Goal: Use online tool/utility: Utilize a website feature to perform a specific function

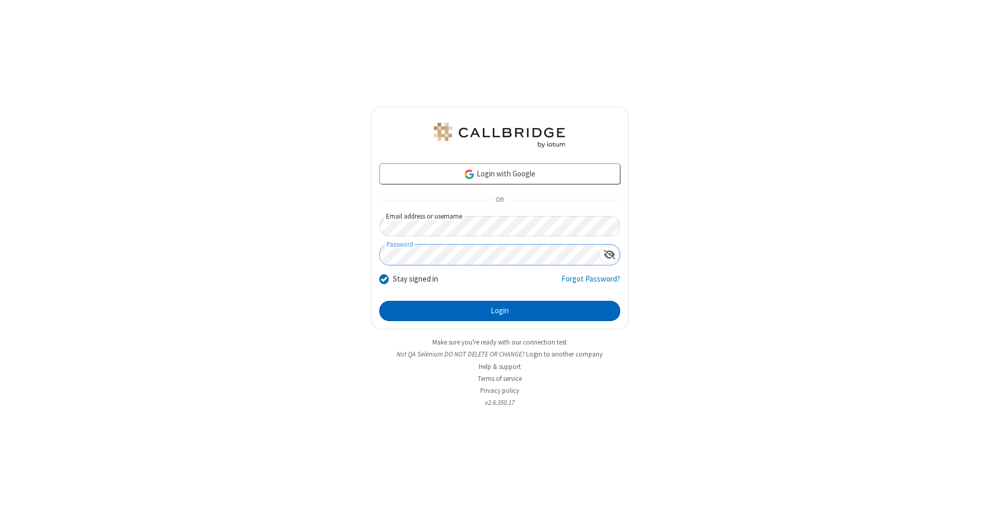
click at [500, 311] on button "Login" at bounding box center [499, 311] width 241 height 21
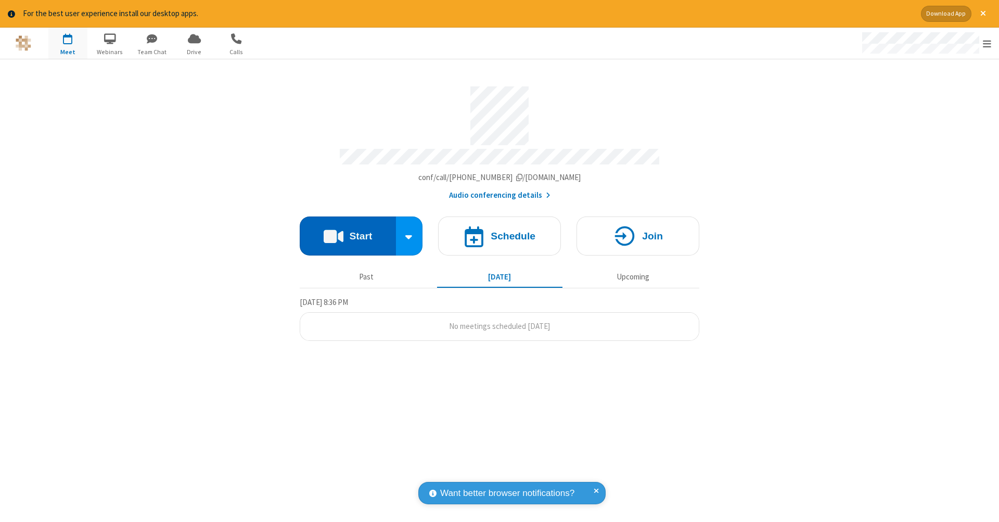
click at [348, 231] on button "Start" at bounding box center [348, 235] width 96 height 39
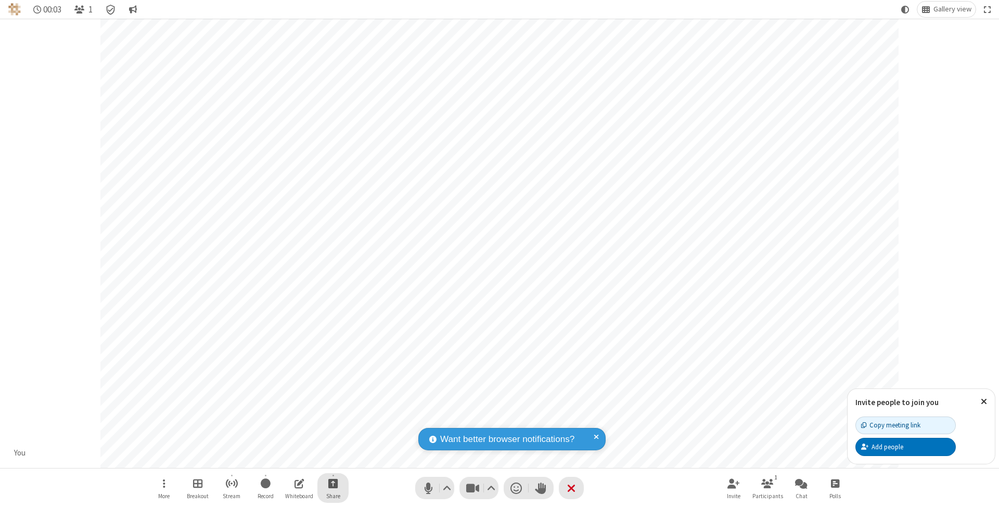
click at [333, 483] on span "Start sharing" at bounding box center [333, 483] width 10 height 13
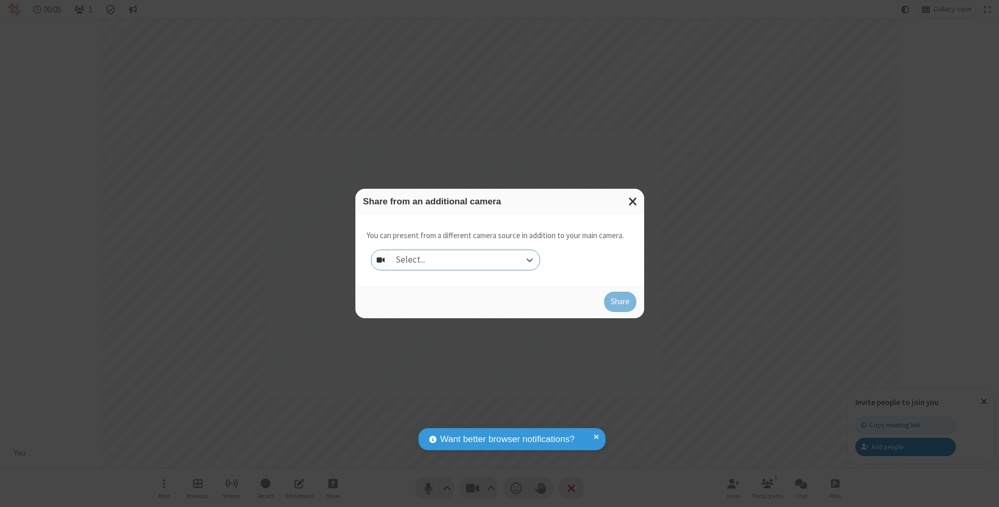
click at [465, 260] on div "Select..." at bounding box center [464, 260] width 149 height 20
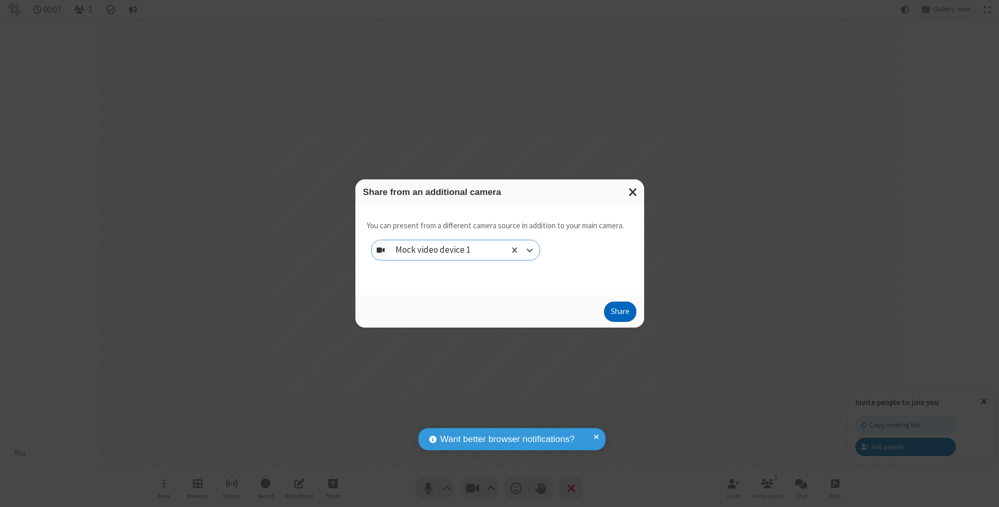
click at [620, 322] on button "Share" at bounding box center [620, 312] width 32 height 21
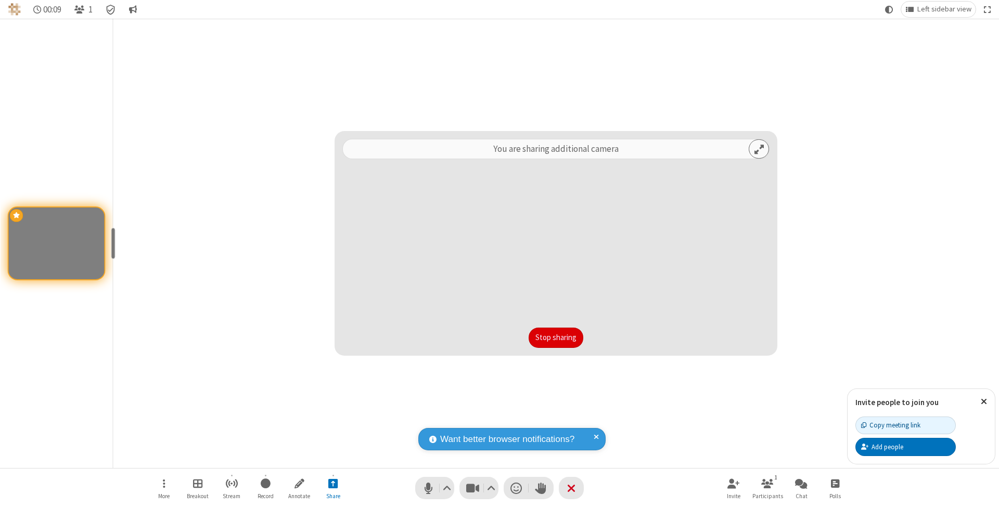
click at [556, 338] on button "Stop sharing" at bounding box center [556, 338] width 55 height 21
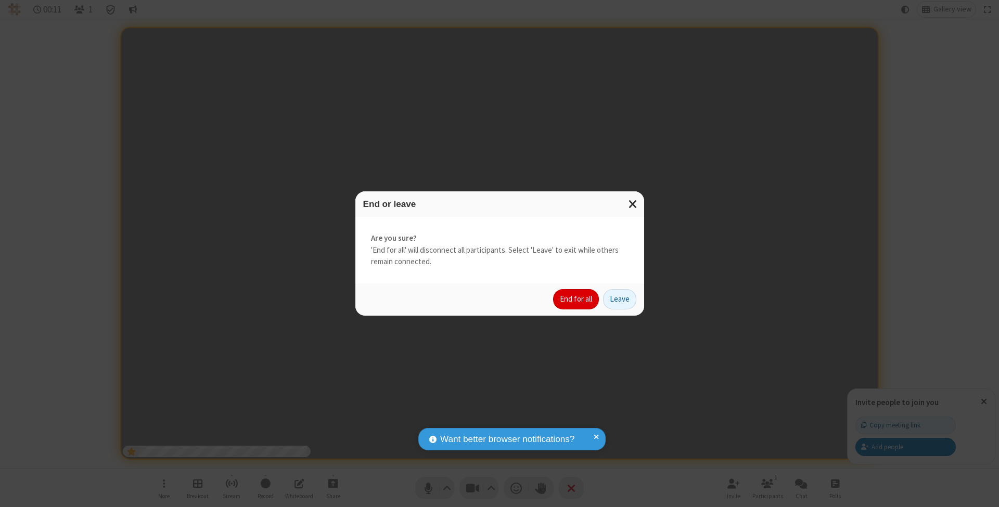
click at [577, 299] on button "End for all" at bounding box center [576, 299] width 46 height 21
